Goal: Information Seeking & Learning: Learn about a topic

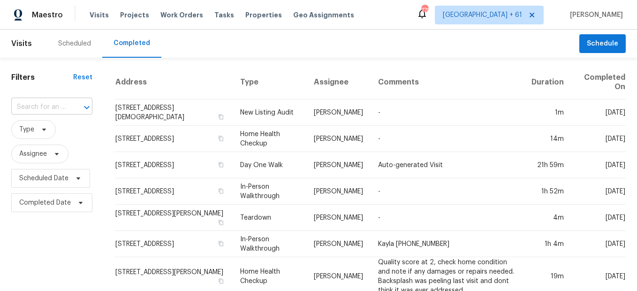
click at [52, 114] on input "text" at bounding box center [38, 107] width 55 height 15
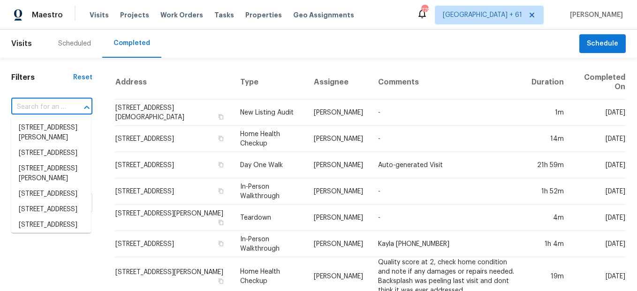
paste input "[STREET_ADDRESS]"
type input "[STREET_ADDRESS]"
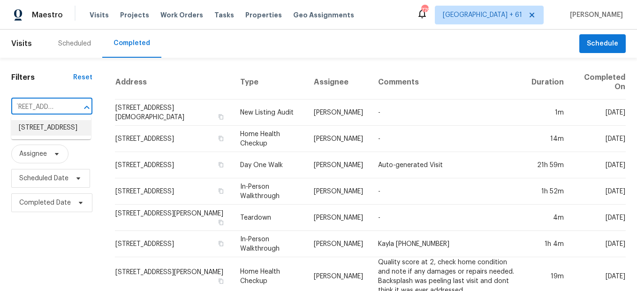
click at [63, 136] on li "[STREET_ADDRESS]" at bounding box center [51, 127] width 80 height 15
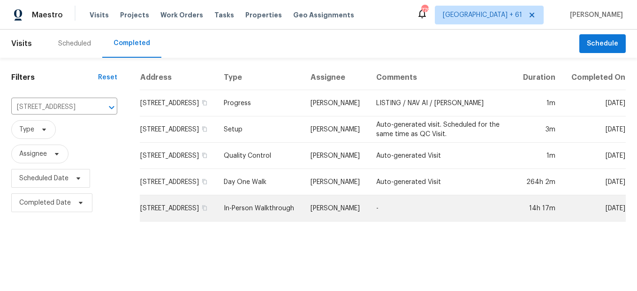
click at [283, 189] on td "In-Person Walkthrough" at bounding box center [259, 208] width 87 height 26
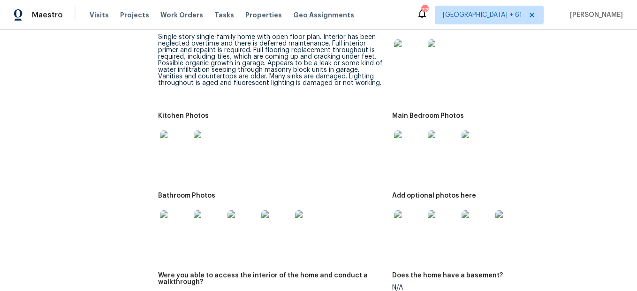
scroll to position [985, 0]
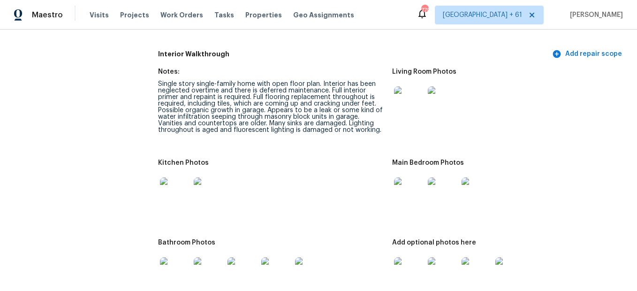
click at [404, 107] on img at bounding box center [409, 101] width 30 height 30
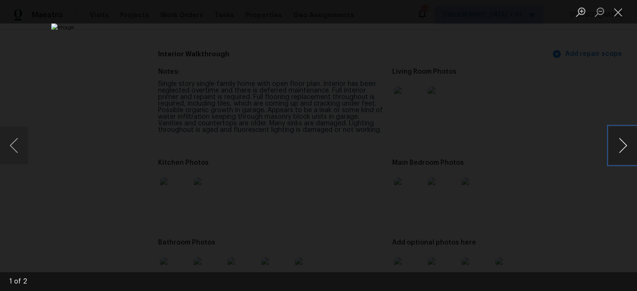
click at [481, 150] on button "Next image" at bounding box center [623, 146] width 28 height 38
click at [15, 145] on button "Previous image" at bounding box center [14, 146] width 28 height 38
click at [481, 10] on button "Close lightbox" at bounding box center [618, 12] width 19 height 16
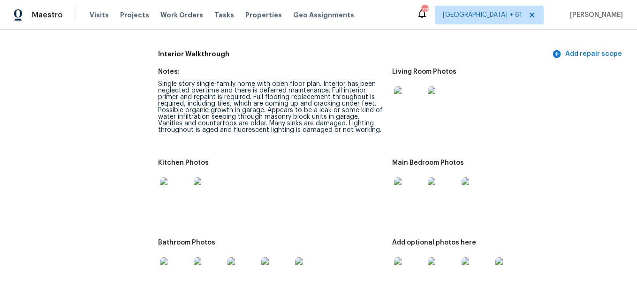
click at [413, 91] on img at bounding box center [409, 101] width 30 height 30
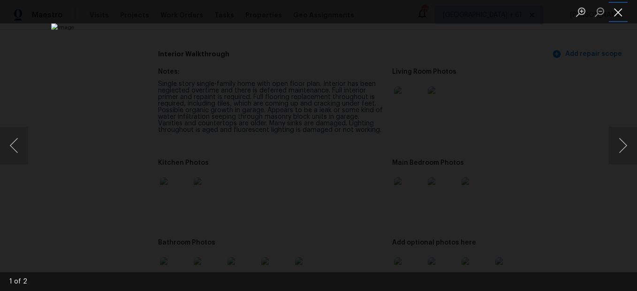
click at [481, 12] on button "Close lightbox" at bounding box center [618, 12] width 19 height 16
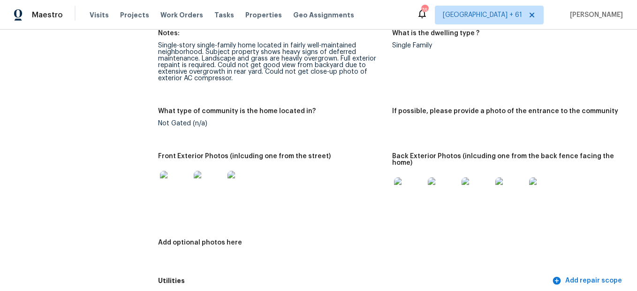
scroll to position [375, 0]
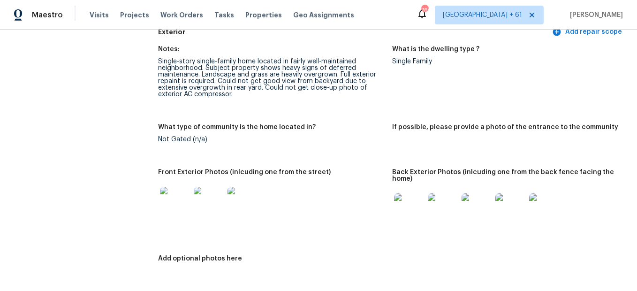
click at [407, 189] on img at bounding box center [409, 208] width 30 height 30
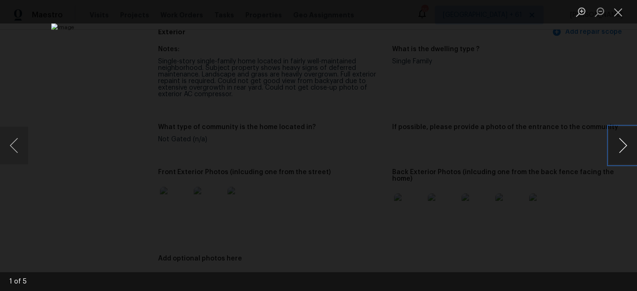
click at [481, 146] on button "Next image" at bounding box center [623, 146] width 28 height 38
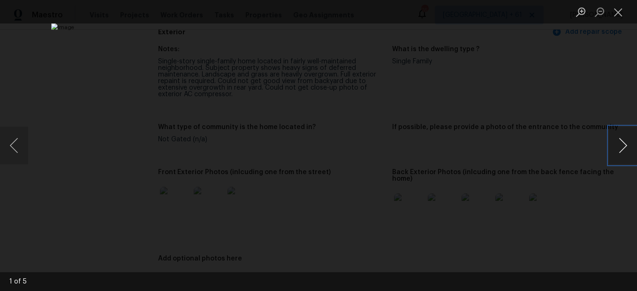
click at [481, 146] on button "Next image" at bounding box center [623, 146] width 28 height 38
click at [481, 17] on button "Close lightbox" at bounding box center [618, 12] width 19 height 16
